Goal: Task Accomplishment & Management: Manage account settings

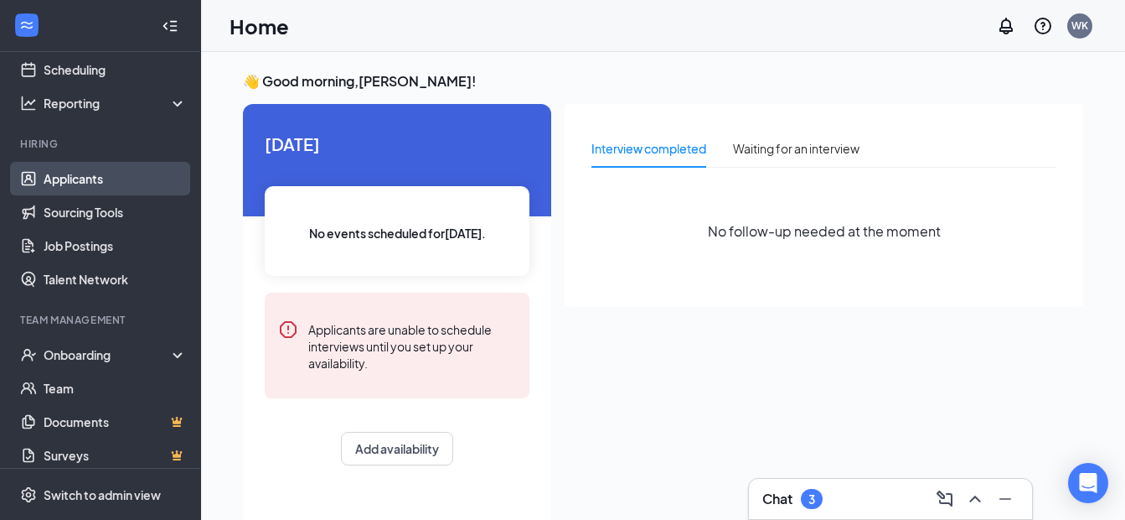
scroll to position [169, 0]
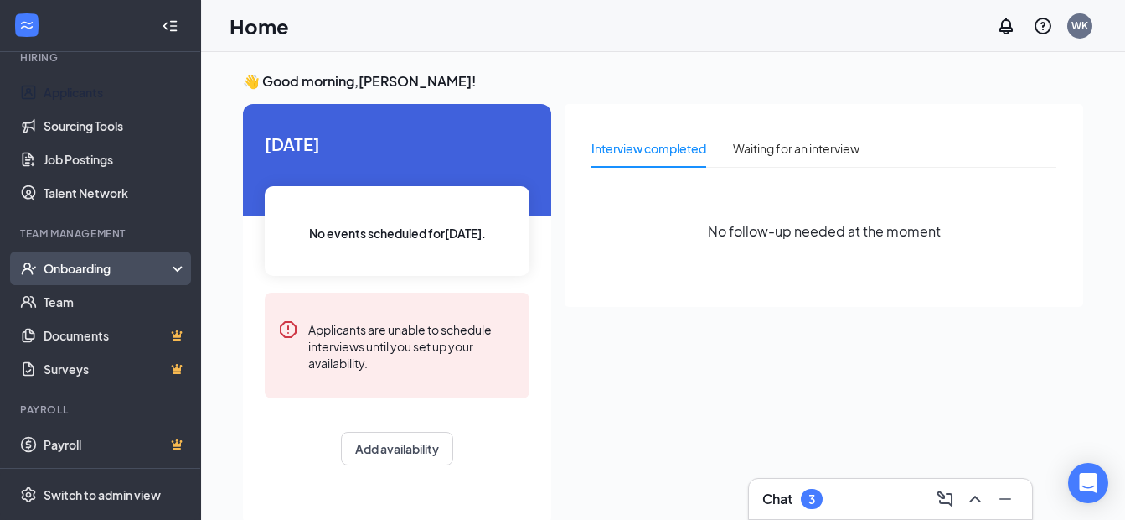
click at [91, 264] on div "Onboarding" at bounding box center [108, 268] width 129 height 17
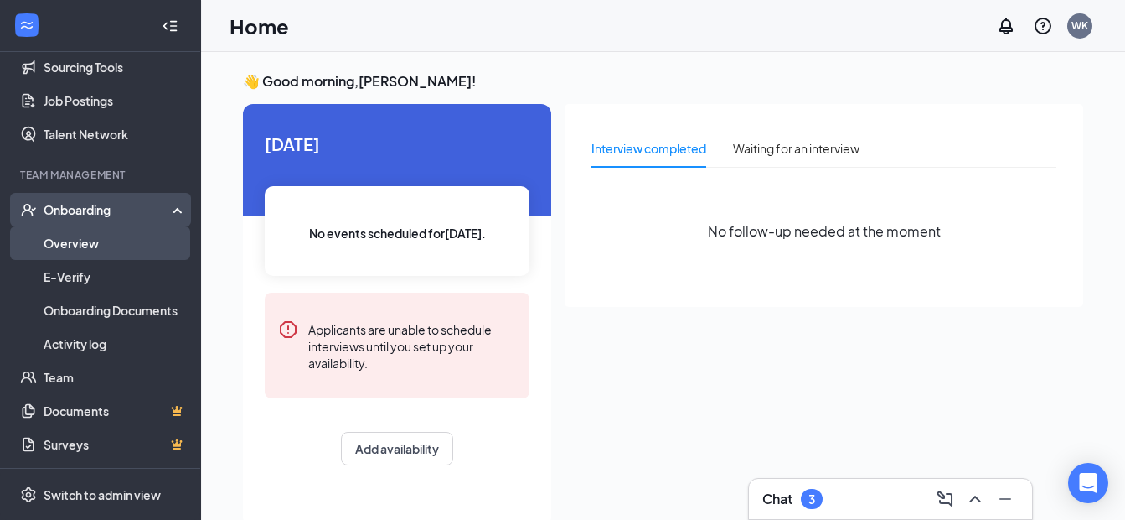
scroll to position [303, 0]
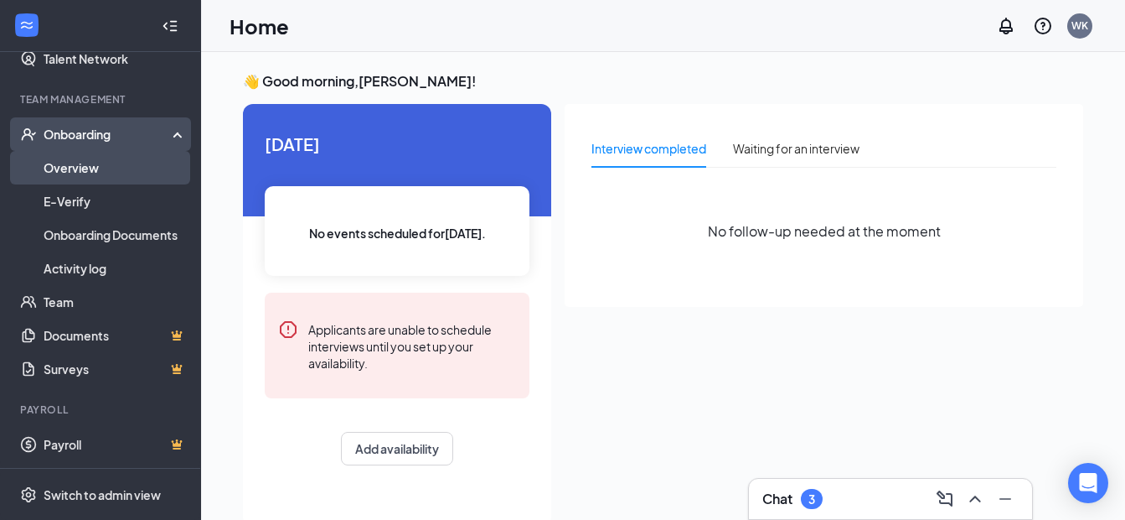
click at [96, 182] on link "Overview" at bounding box center [115, 168] width 143 height 34
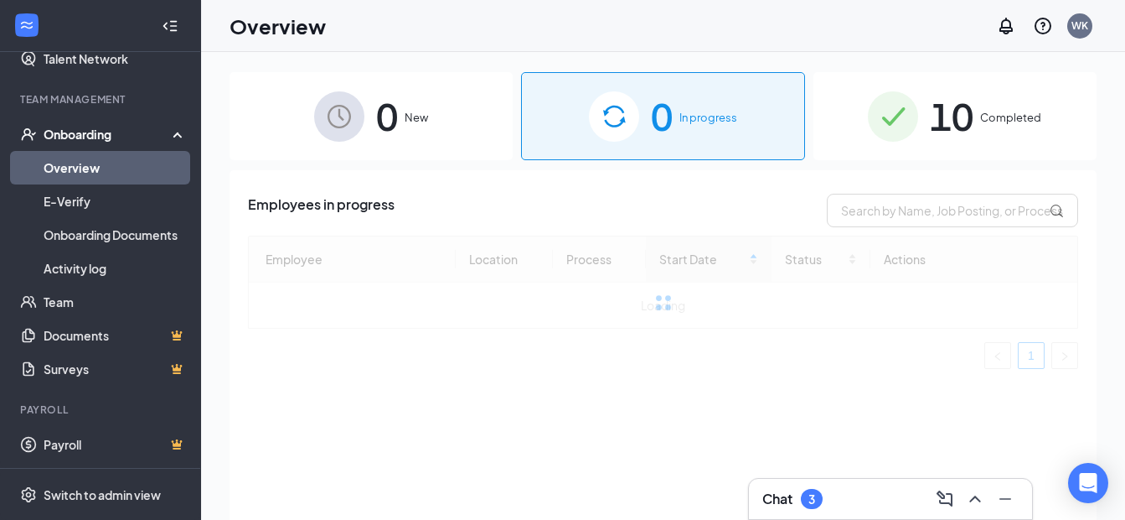
click at [765, 86] on div "0 In progress" at bounding box center [662, 116] width 283 height 88
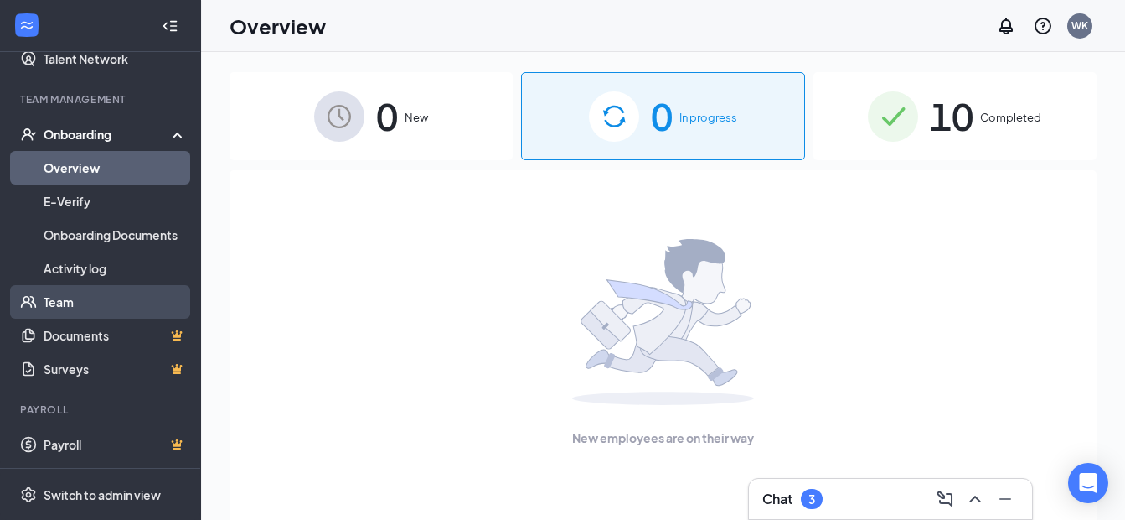
click at [126, 300] on link "Team" at bounding box center [115, 302] width 143 height 34
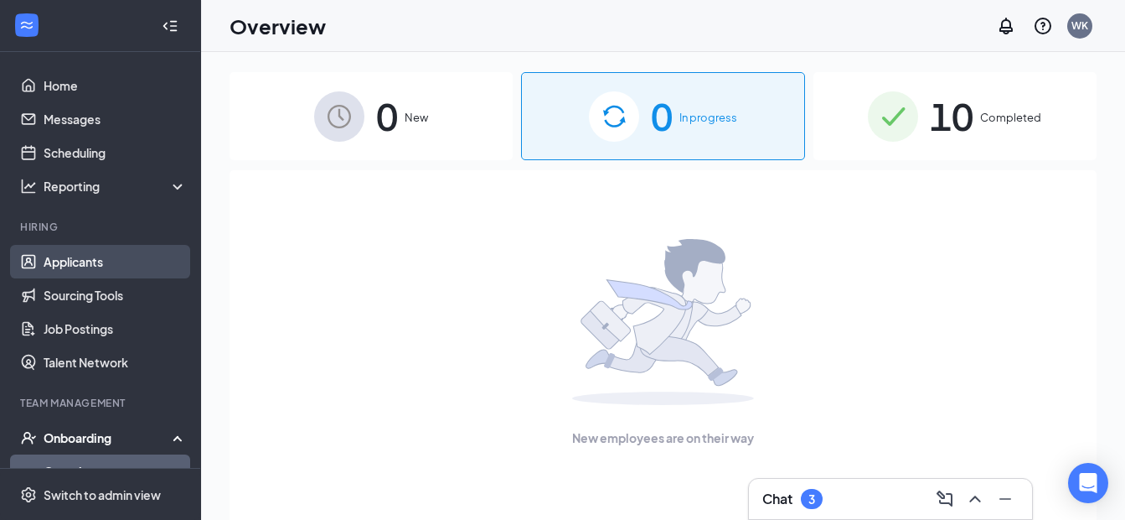
click at [75, 257] on link "Applicants" at bounding box center [115, 262] width 143 height 34
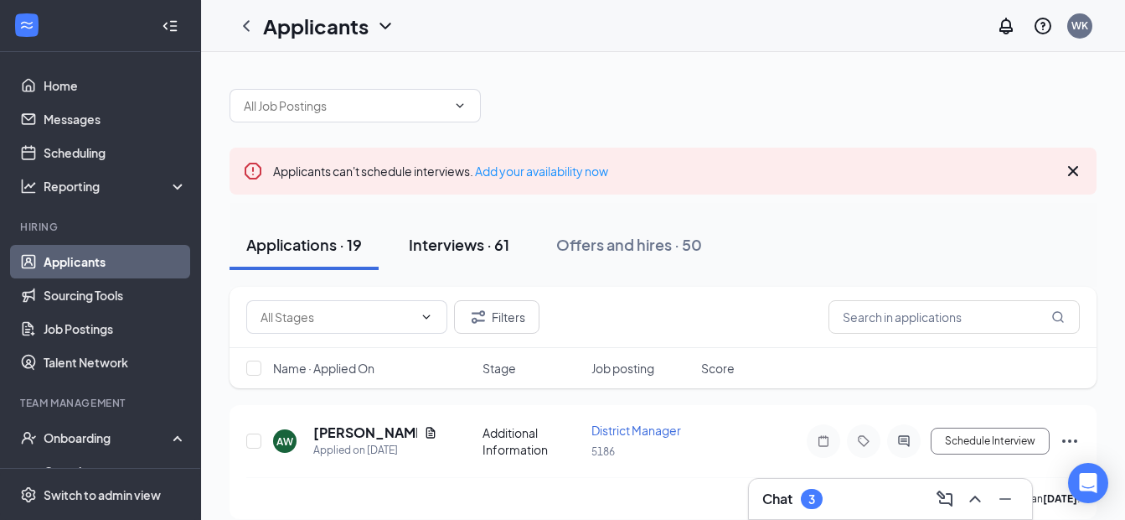
click at [463, 260] on button "Interviews · 61" at bounding box center [459, 245] width 134 height 50
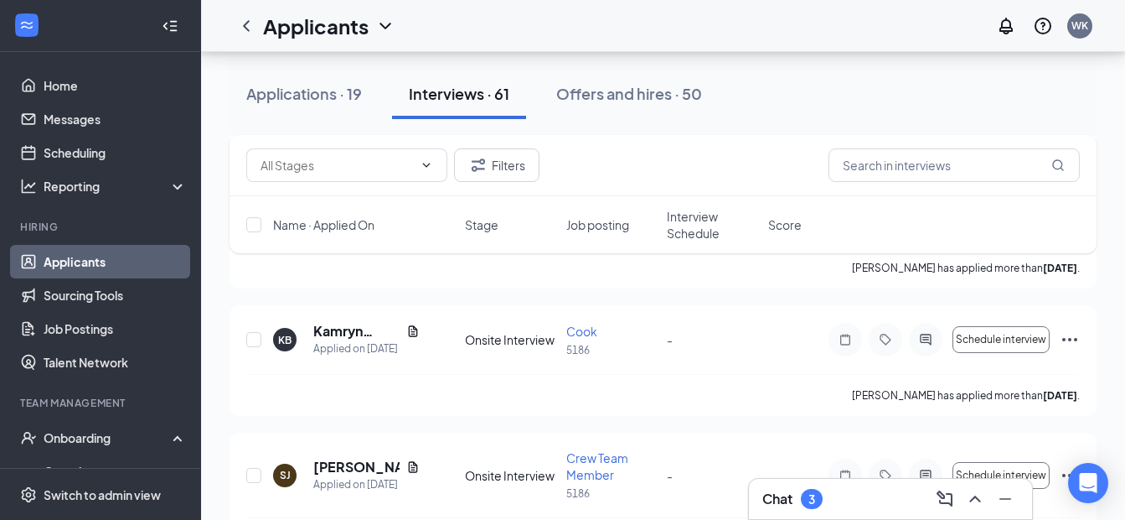
scroll to position [1432, 0]
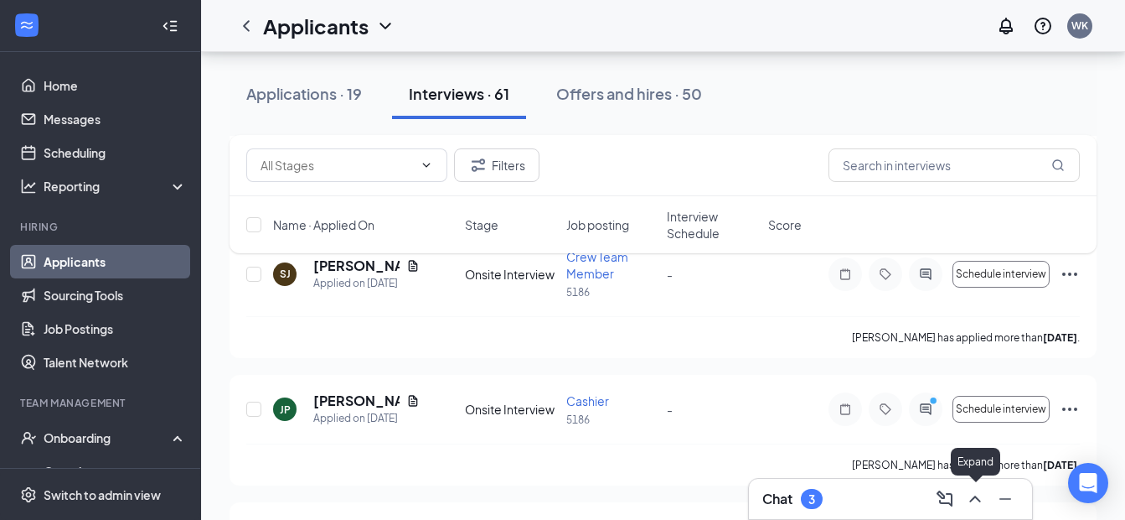
click at [986, 495] on button at bounding box center [975, 498] width 27 height 27
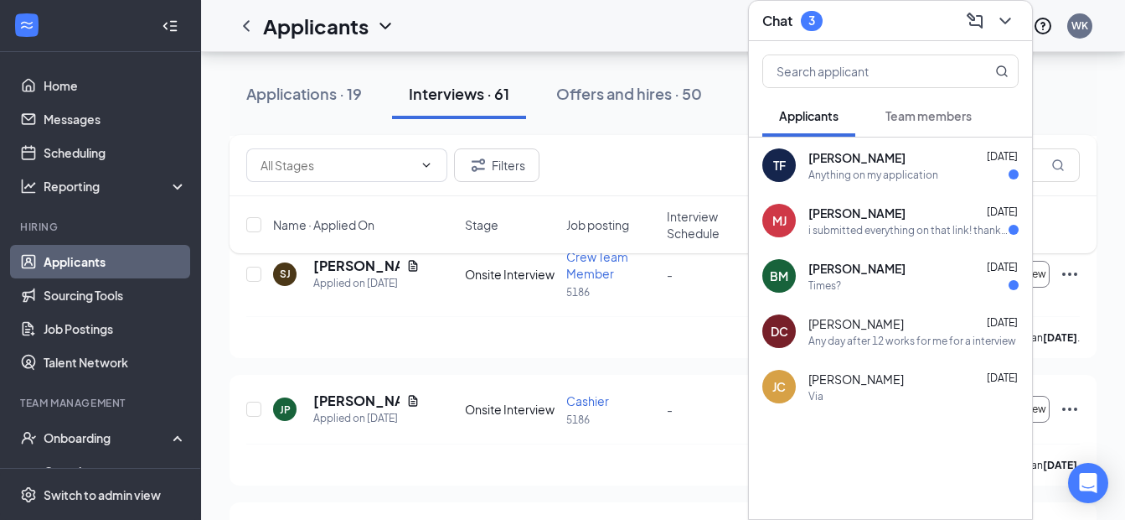
click at [898, 274] on div "[PERSON_NAME] [DATE]" at bounding box center [914, 268] width 210 height 17
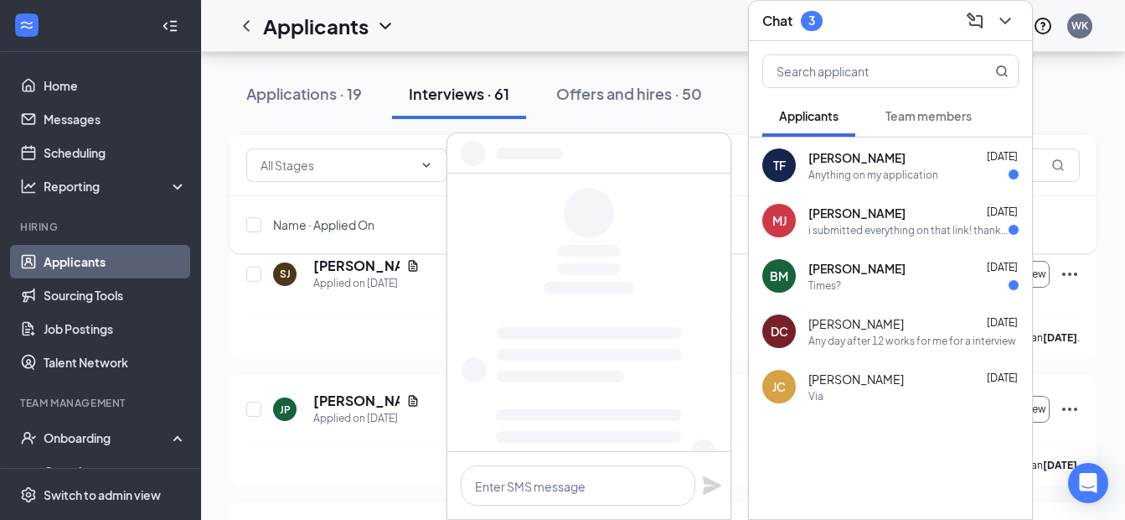
click at [876, 235] on div "i submitted everything on that link! thank you !" at bounding box center [909, 230] width 200 height 14
click at [875, 180] on div "Anything on my application" at bounding box center [874, 175] width 130 height 14
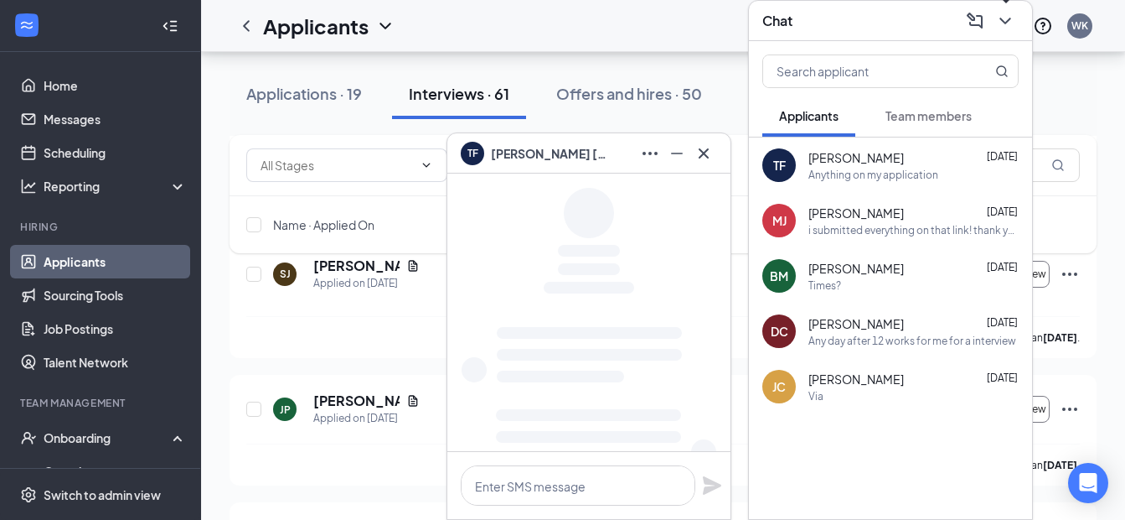
click at [1017, 24] on button at bounding box center [1005, 21] width 27 height 27
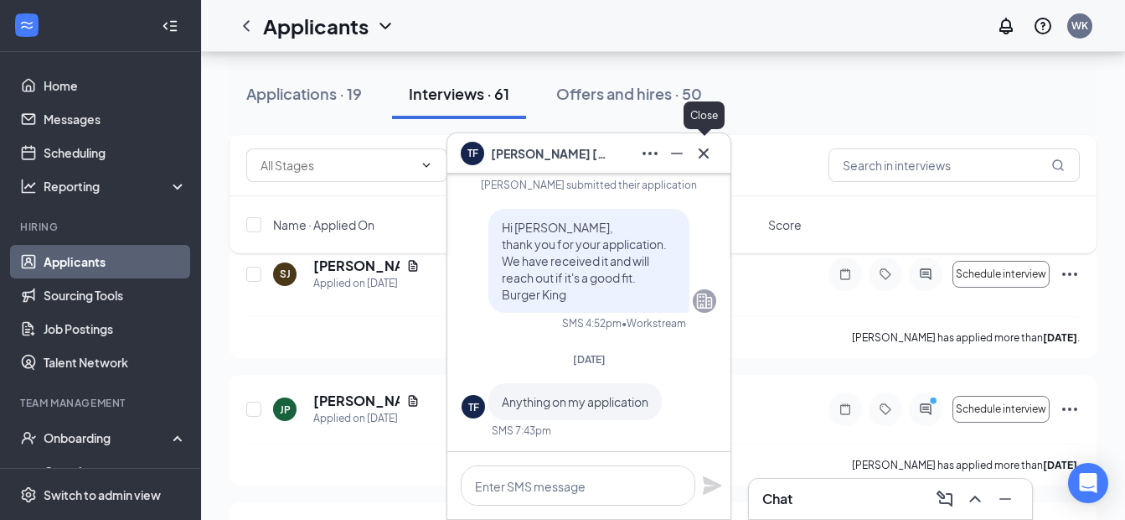
click at [710, 155] on icon "Cross" at bounding box center [704, 153] width 20 height 20
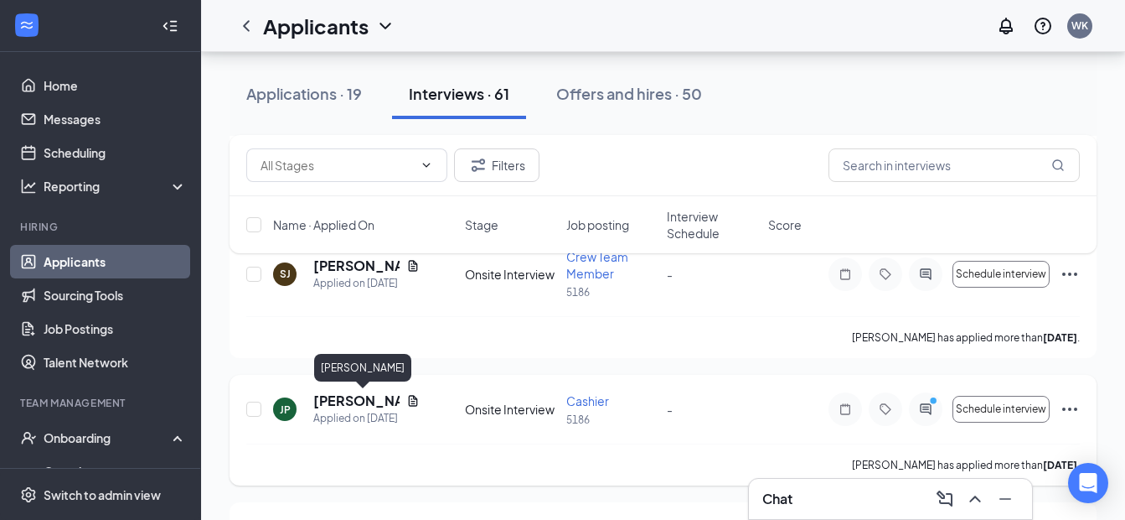
click at [347, 391] on h5 "[PERSON_NAME]" at bounding box center [356, 400] width 86 height 18
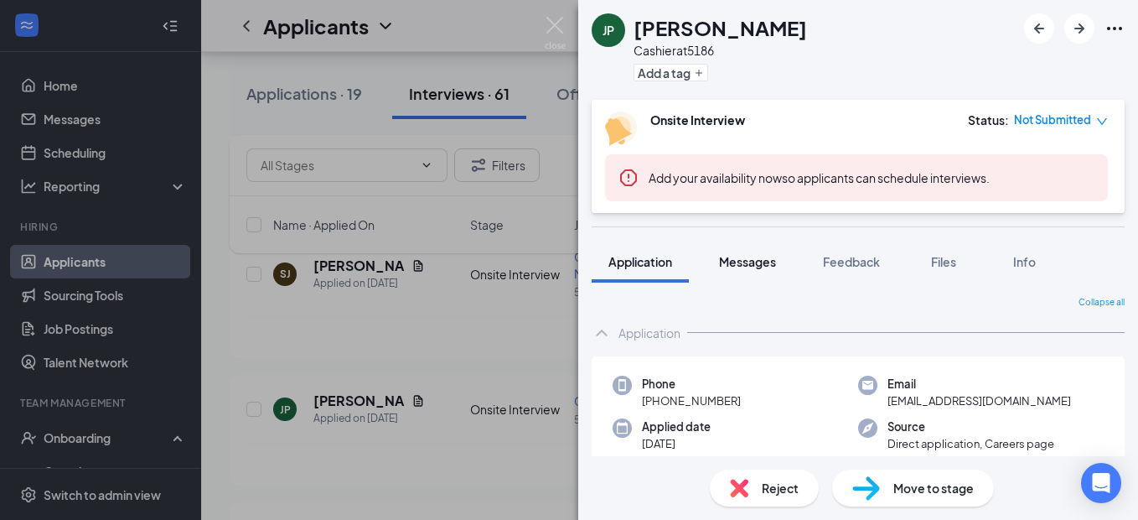
click at [778, 270] on button "Messages" at bounding box center [747, 262] width 91 height 42
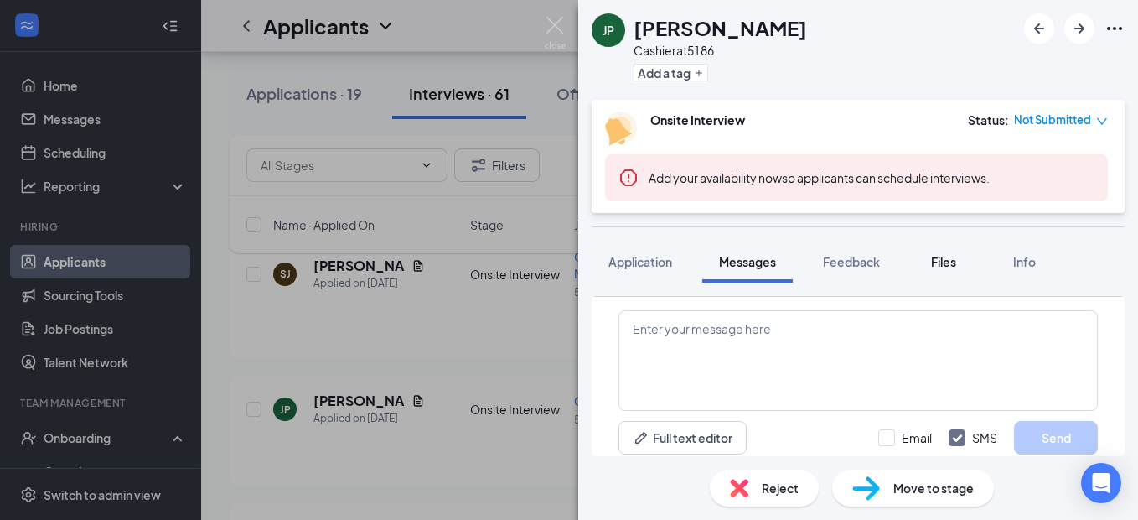
click at [930, 257] on div "Files" at bounding box center [944, 261] width 34 height 17
click at [934, 257] on span "Files" at bounding box center [943, 261] width 25 height 15
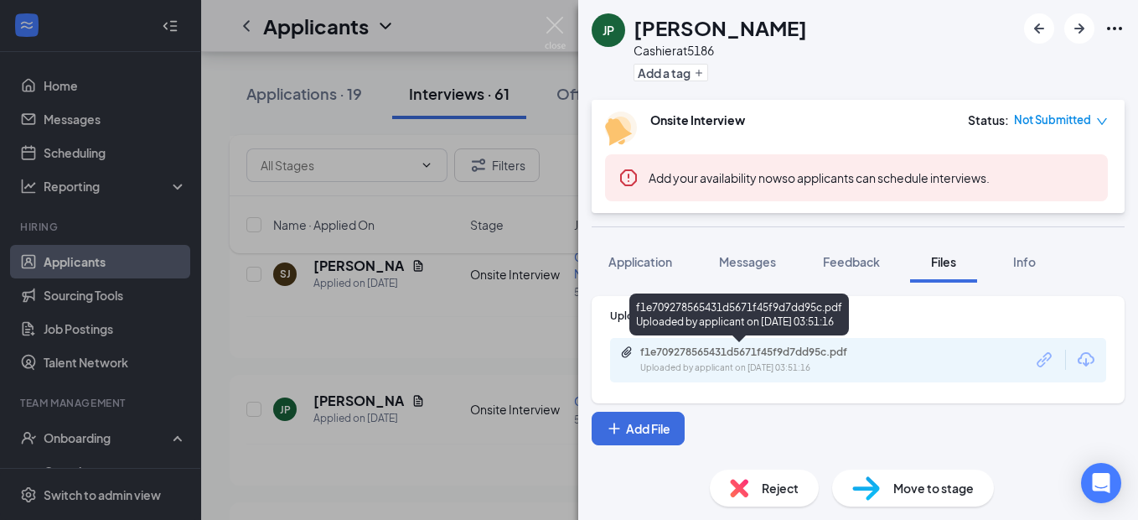
click at [784, 345] on div "f1e709278565431d5671f45f9d7dd95c.pdf" at bounding box center [757, 351] width 235 height 13
